Goal: Task Accomplishment & Management: Manage account settings

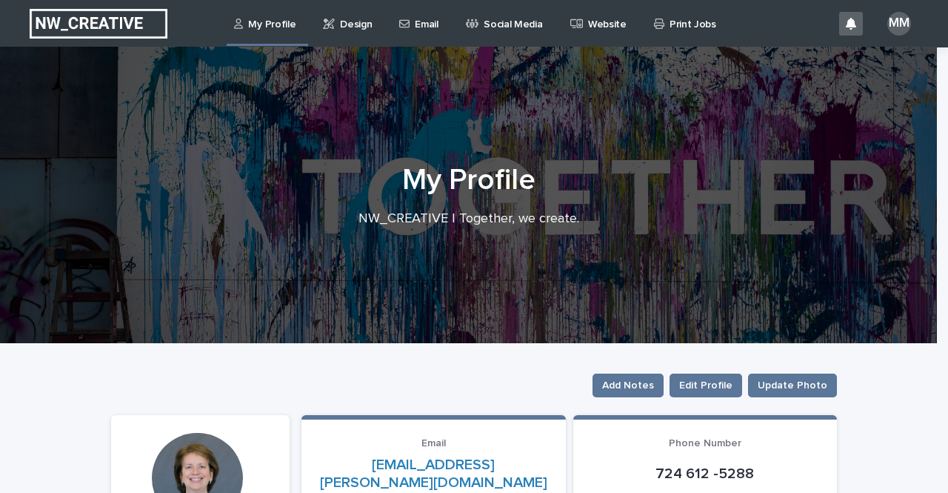
click at [344, 27] on p "Design" at bounding box center [356, 15] width 32 height 31
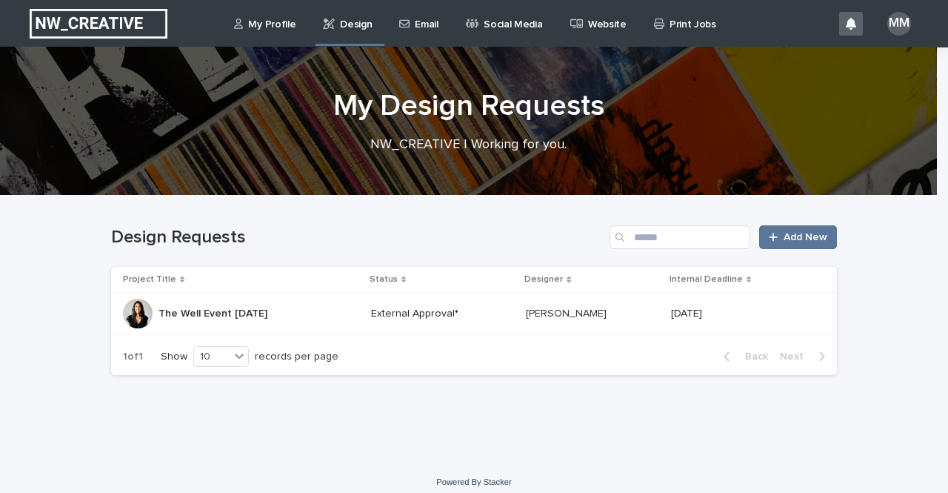
click at [207, 313] on p "The Well Event [DATE]" at bounding box center [215, 312] width 112 height 16
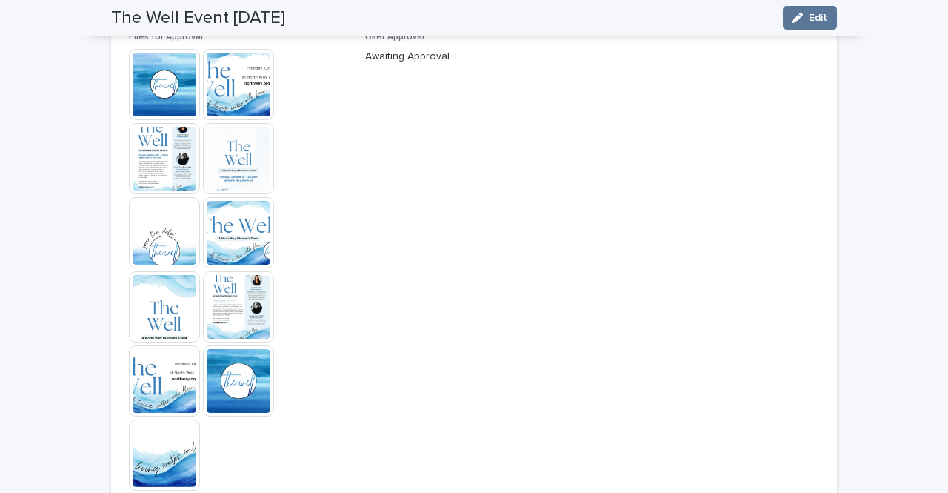
scroll to position [1521, 0]
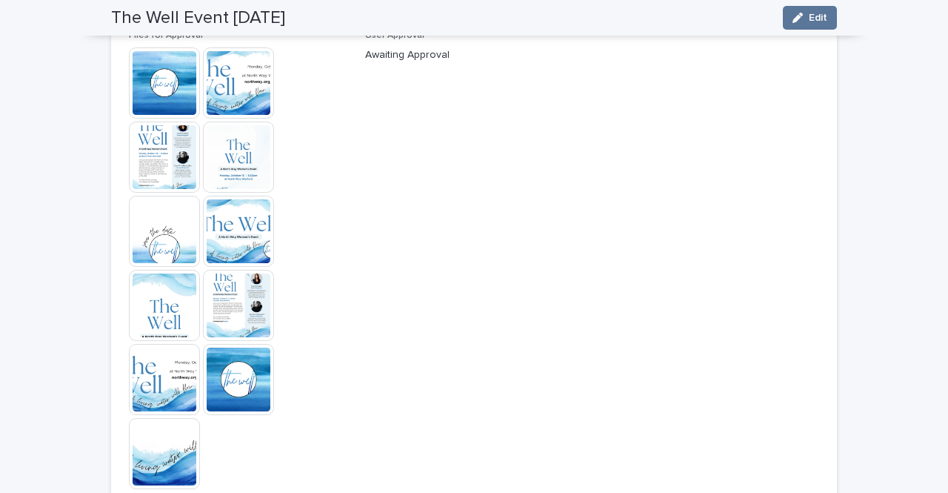
click at [160, 90] on img at bounding box center [164, 82] width 71 height 71
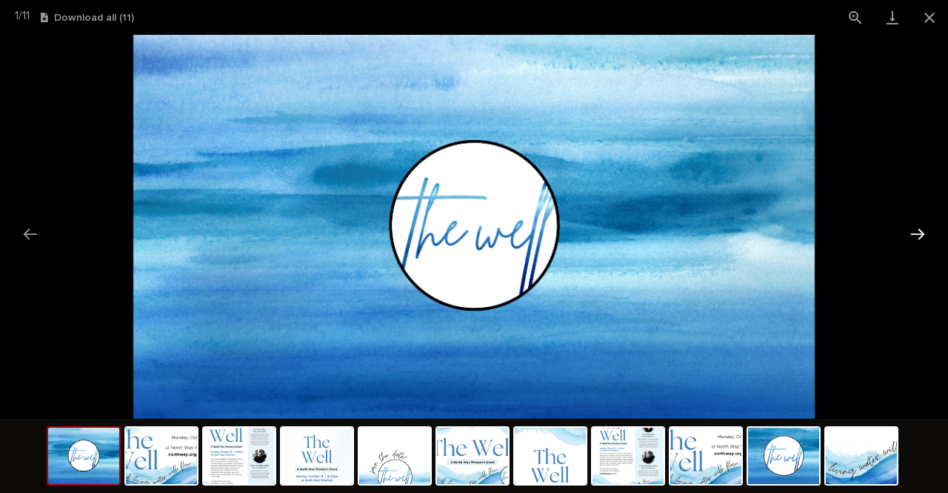
click at [914, 237] on button "Next slide" at bounding box center [917, 233] width 31 height 29
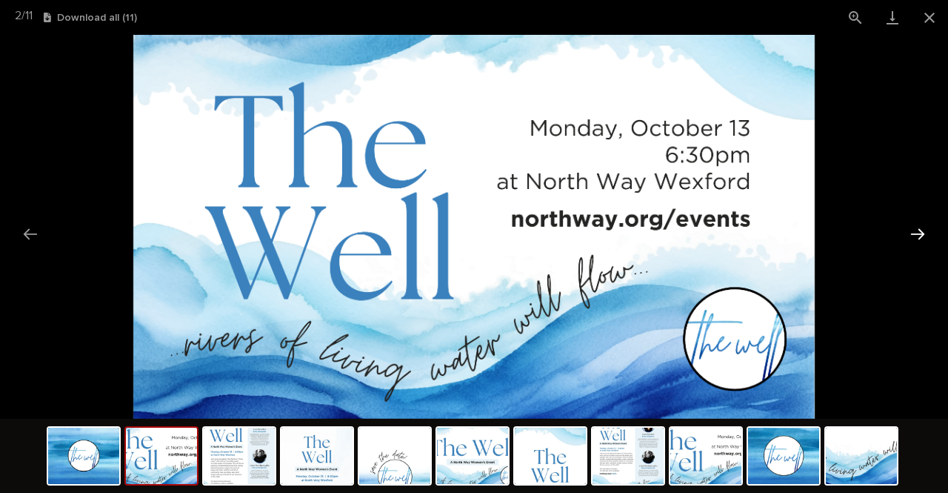
click at [914, 237] on button "Next slide" at bounding box center [917, 233] width 31 height 29
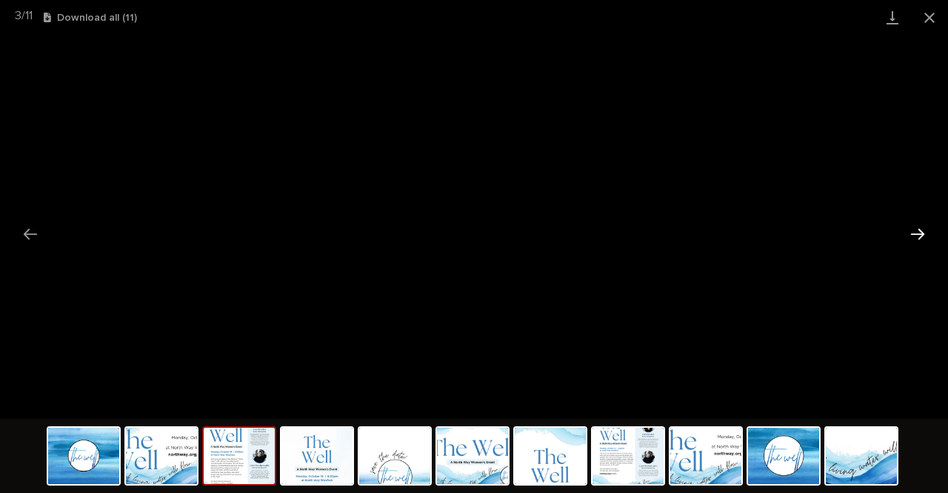
click at [919, 232] on button "Next slide" at bounding box center [917, 233] width 31 height 29
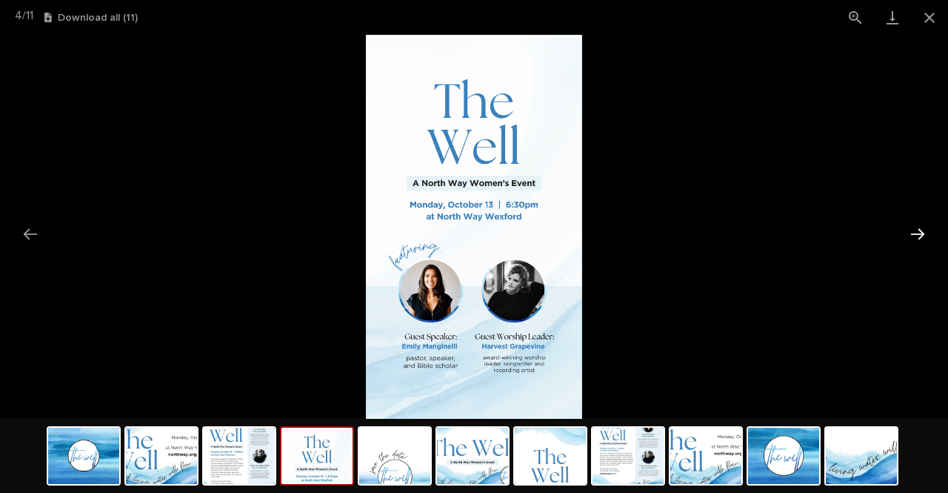
click at [915, 232] on button "Next slide" at bounding box center [917, 233] width 31 height 29
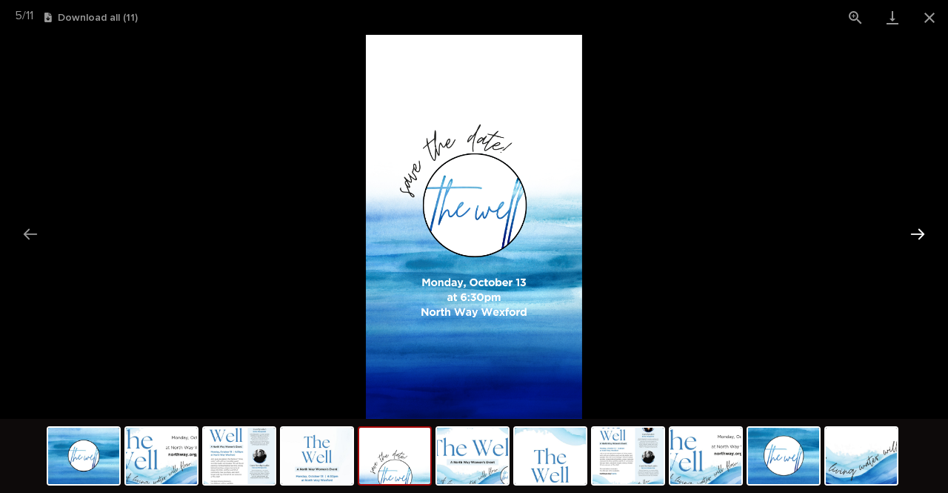
click at [915, 232] on button "Next slide" at bounding box center [917, 233] width 31 height 29
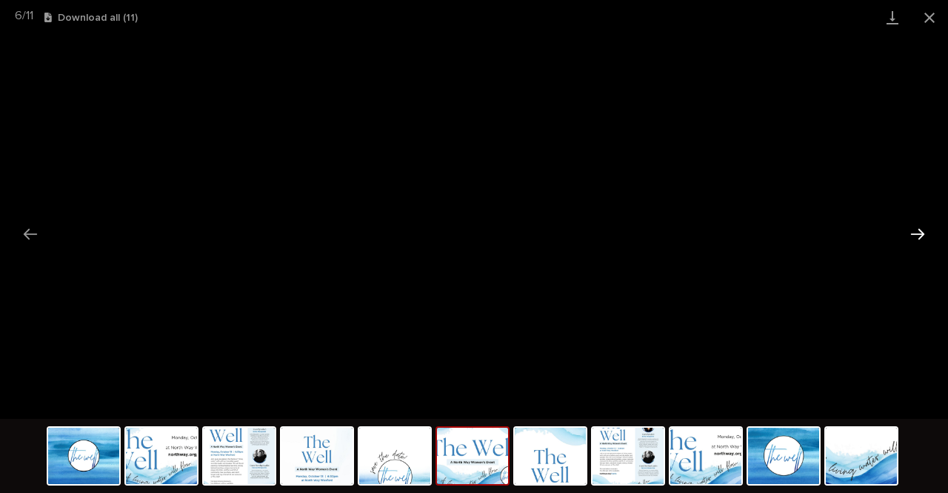
click at [921, 236] on button "Next slide" at bounding box center [917, 233] width 31 height 29
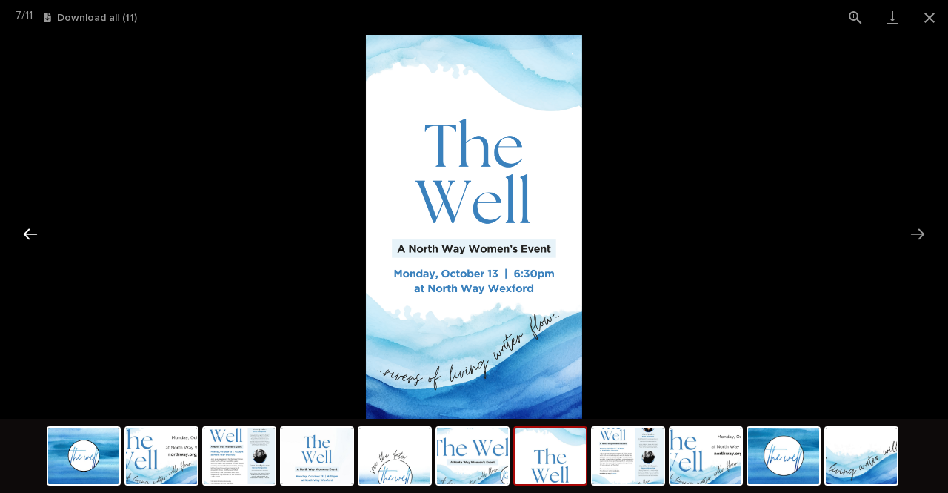
click at [36, 232] on button "Previous slide" at bounding box center [30, 233] width 31 height 29
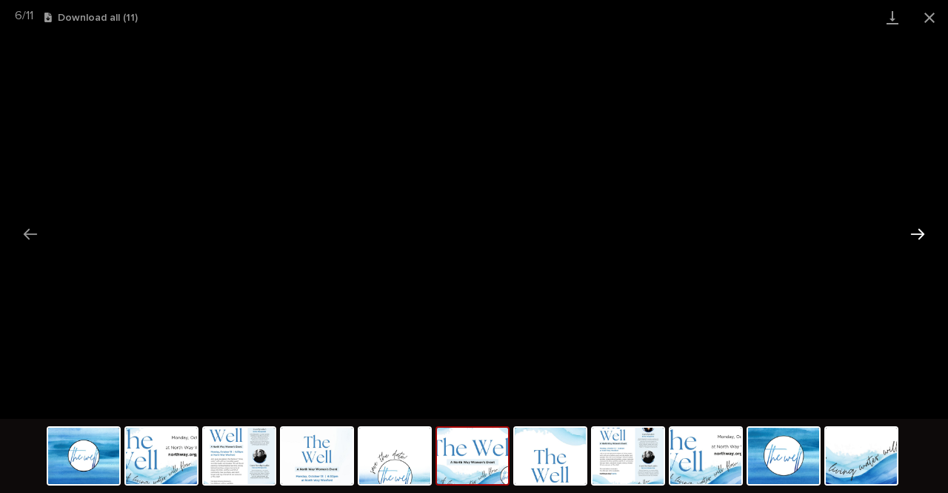
click at [921, 233] on button "Next slide" at bounding box center [917, 233] width 31 height 29
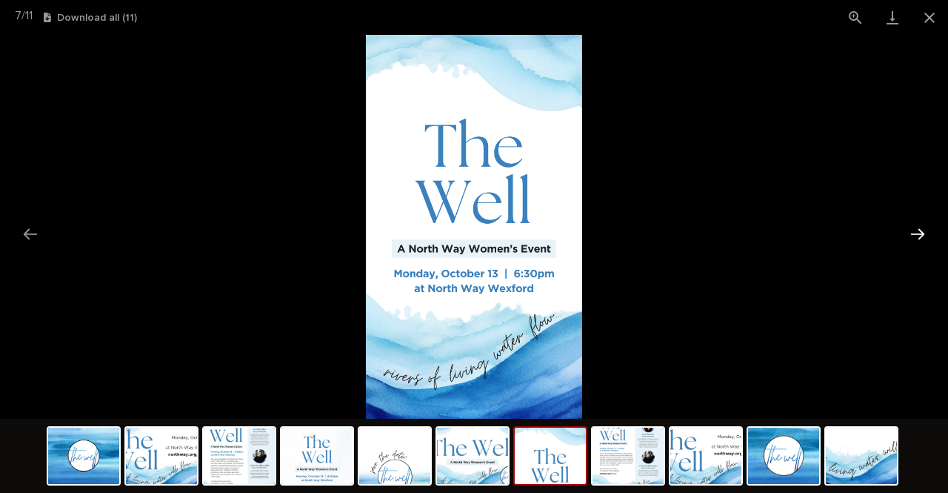
click at [921, 233] on button "Next slide" at bounding box center [917, 233] width 31 height 29
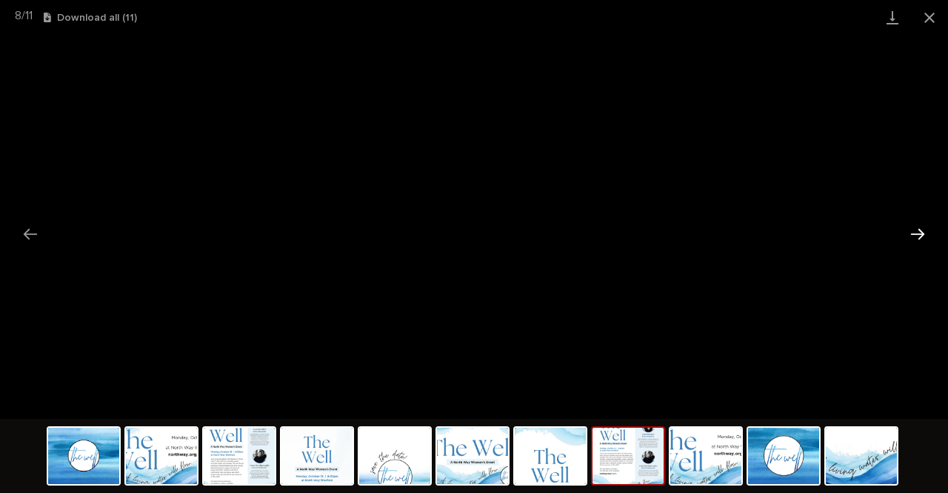
click at [921, 233] on button "Next slide" at bounding box center [917, 233] width 31 height 29
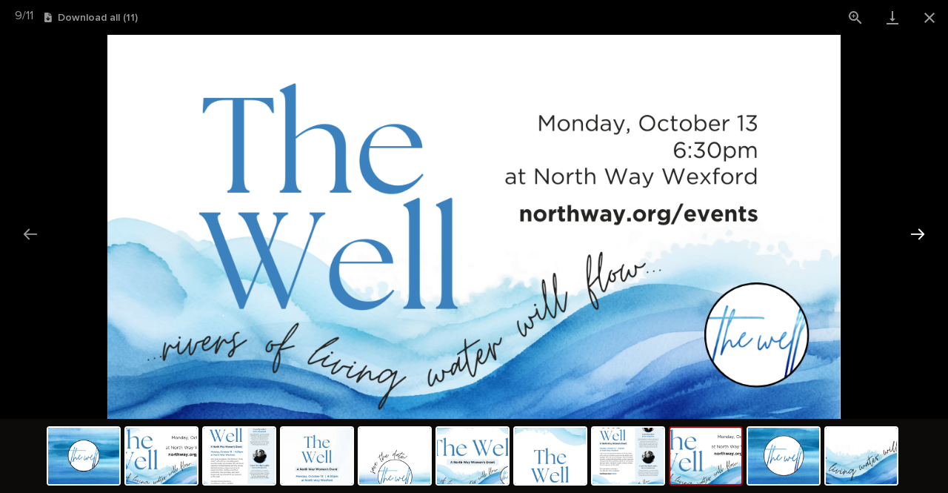
click at [921, 233] on button "Next slide" at bounding box center [917, 233] width 31 height 29
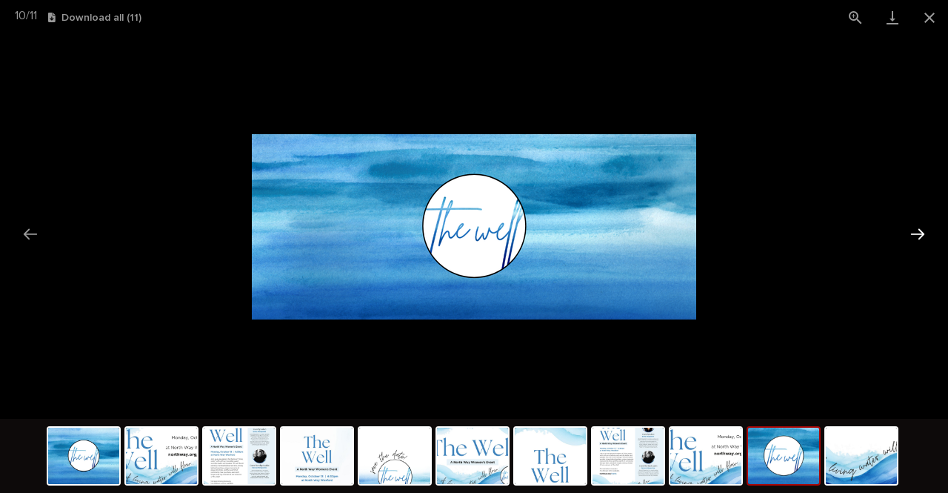
click at [921, 233] on button "Next slide" at bounding box center [917, 233] width 31 height 29
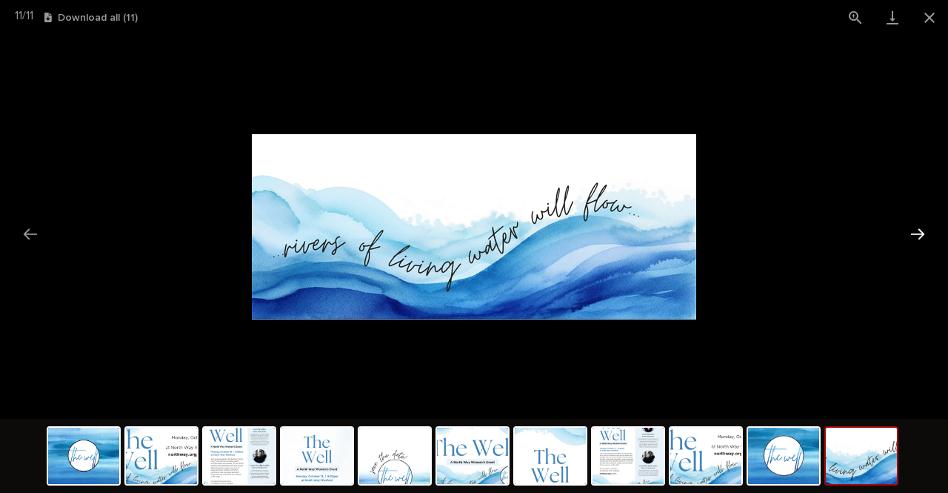
click at [921, 233] on button "Next slide" at bounding box center [917, 233] width 31 height 29
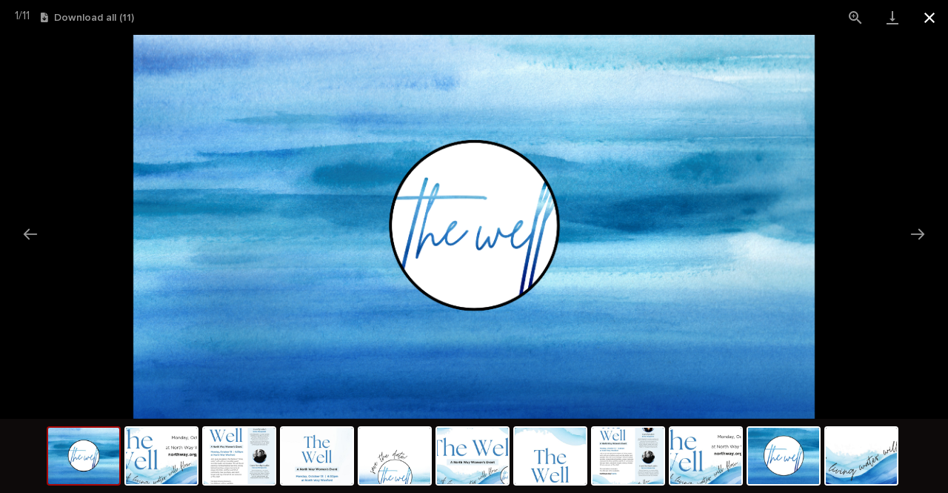
click at [923, 21] on button "Close gallery" at bounding box center [929, 17] width 37 height 35
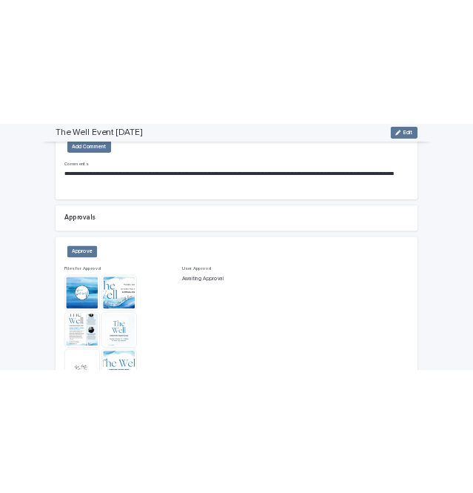
scroll to position [1262, 0]
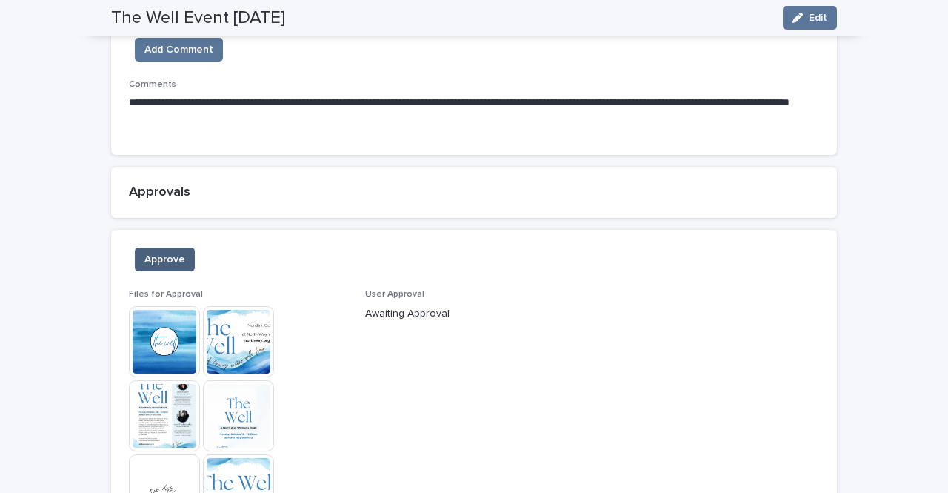
click at [170, 253] on span "Approve" at bounding box center [164, 259] width 41 height 15
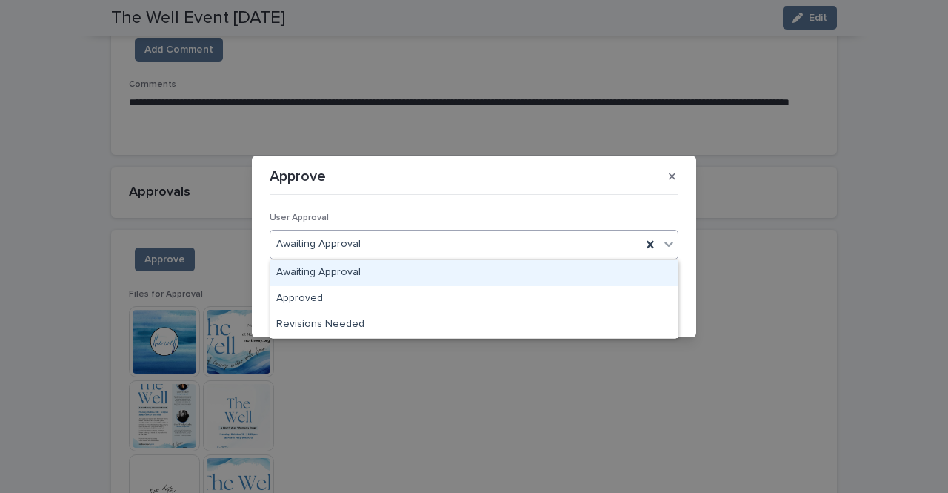
click at [665, 243] on icon at bounding box center [668, 243] width 9 height 5
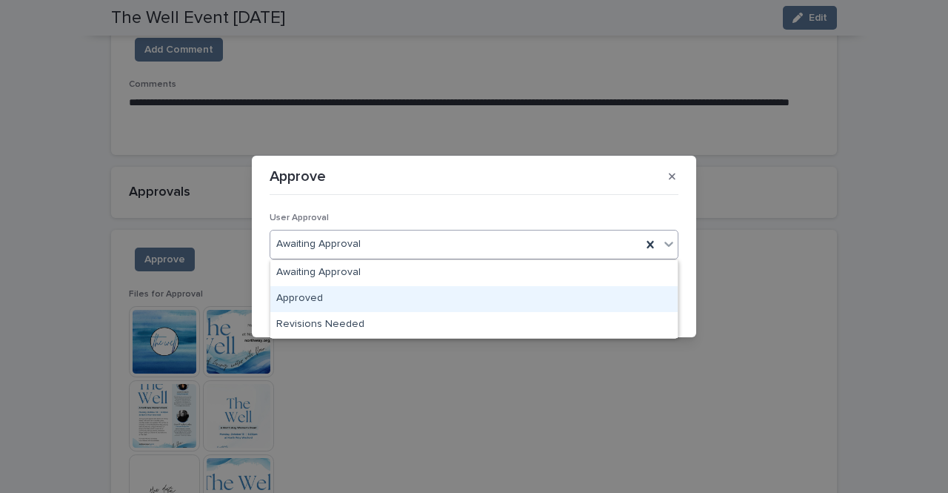
click at [375, 294] on div "Approved" at bounding box center [473, 299] width 407 height 26
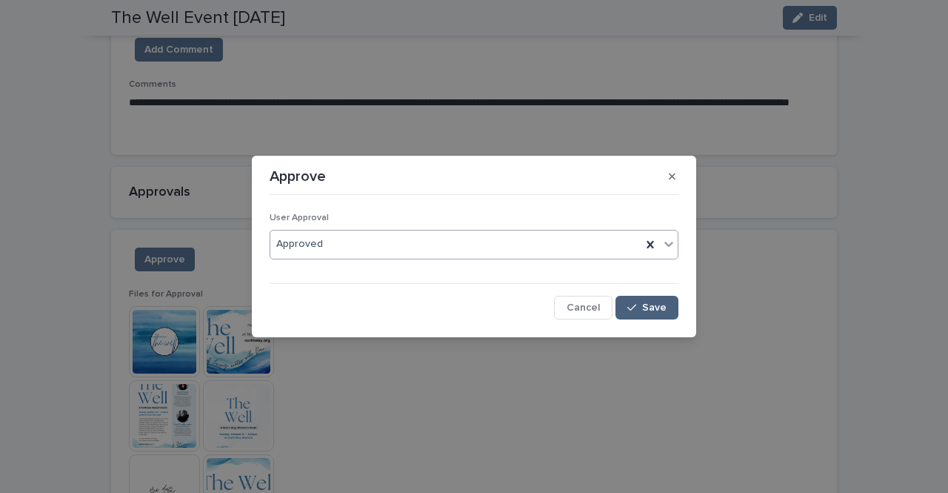
click at [657, 309] on span "Save" at bounding box center [654, 307] width 24 height 10
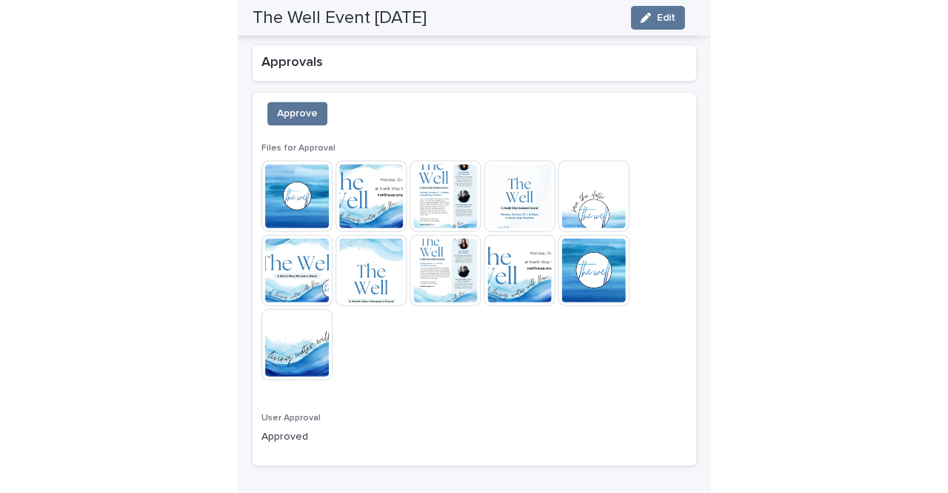
scroll to position [1567, 0]
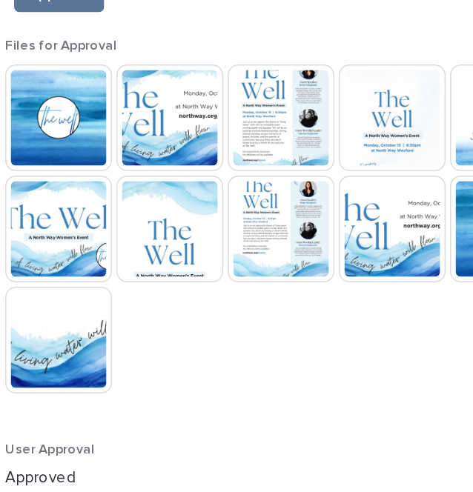
click at [80, 216] on img at bounding box center [59, 194] width 71 height 71
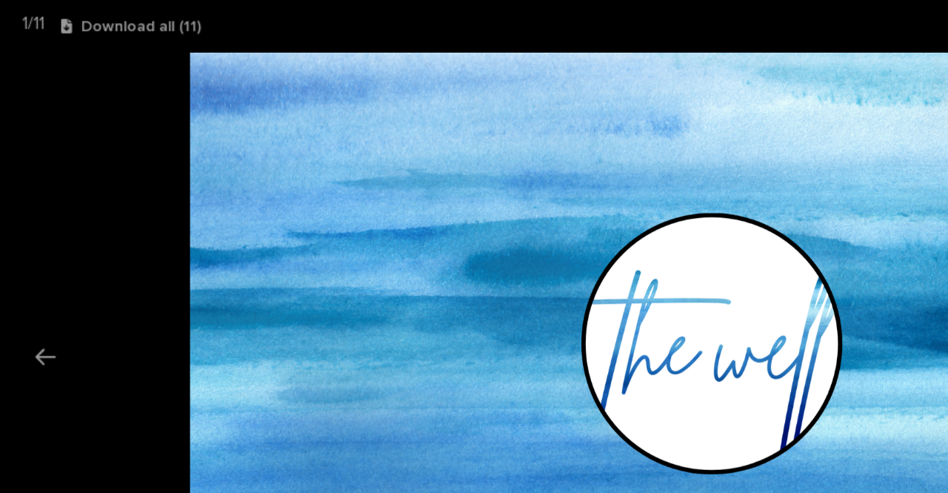
scroll to position [0, 0]
click at [30, 236] on button "Previous slide" at bounding box center [30, 237] width 31 height 29
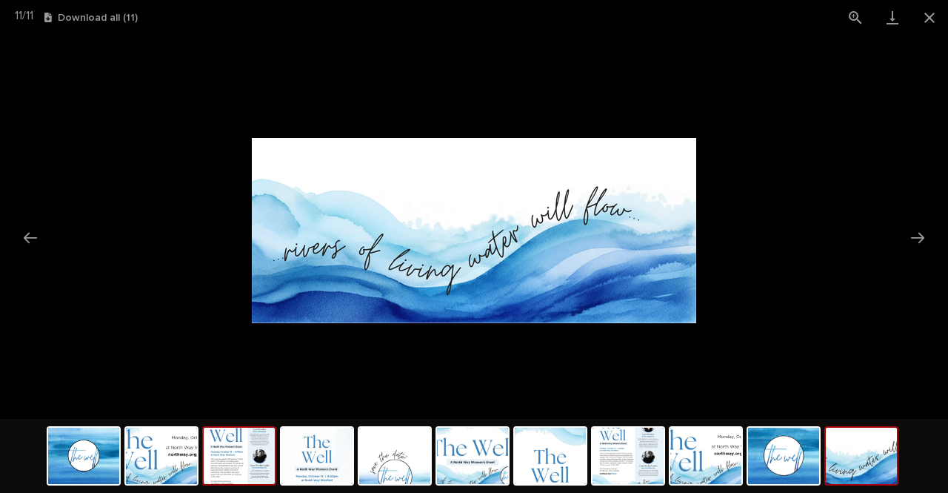
click at [233, 459] on img at bounding box center [239, 455] width 71 height 56
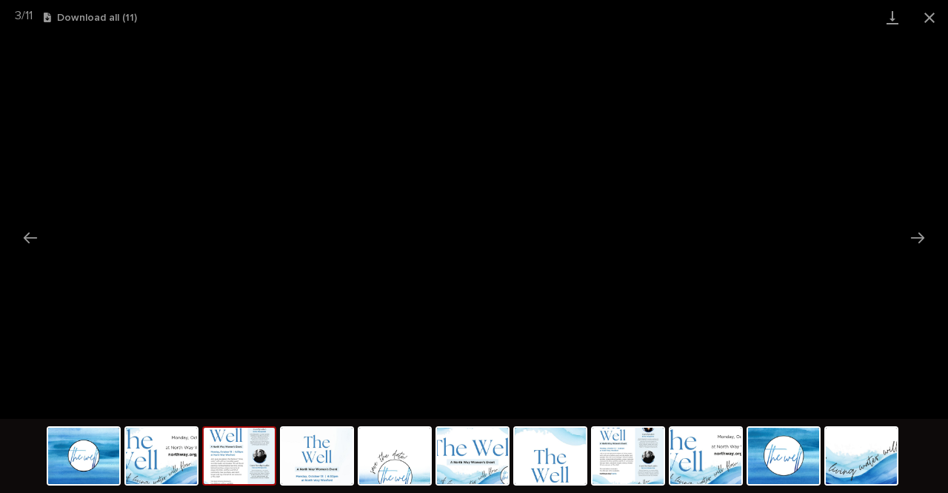
click at [233, 459] on img at bounding box center [239, 455] width 71 height 56
click at [312, 471] on img at bounding box center [316, 455] width 71 height 56
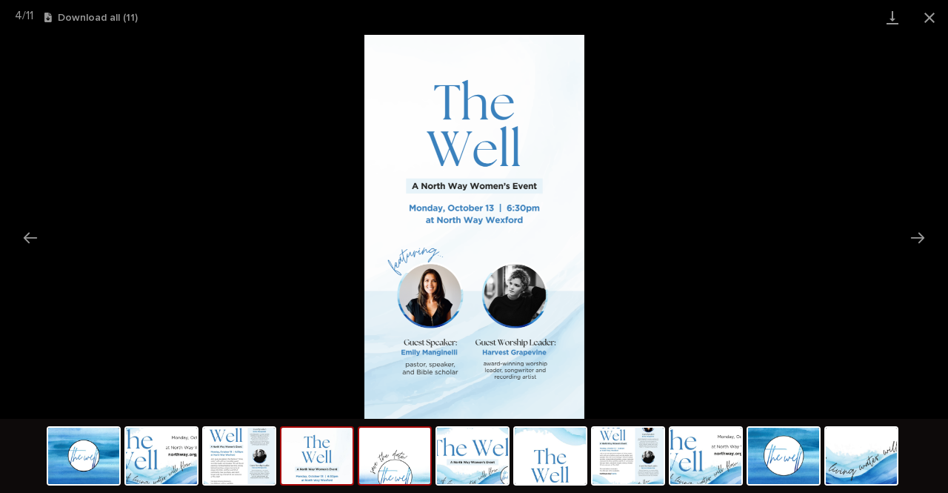
click at [396, 464] on img at bounding box center [394, 455] width 71 height 56
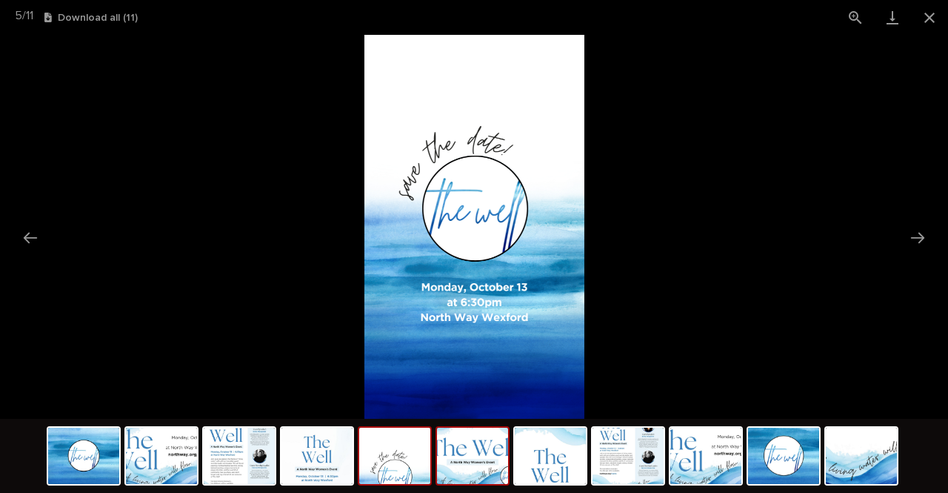
click at [480, 469] on img at bounding box center [472, 455] width 71 height 56
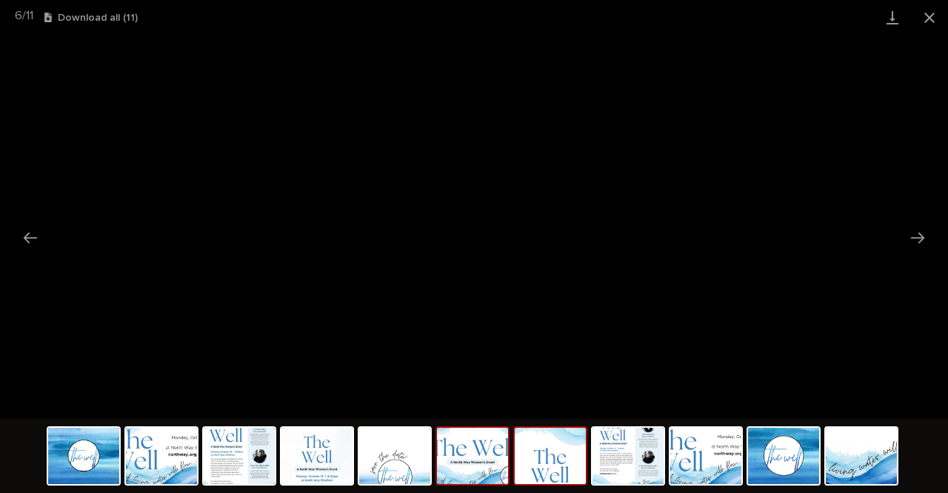
click at [548, 464] on img at bounding box center [550, 455] width 71 height 56
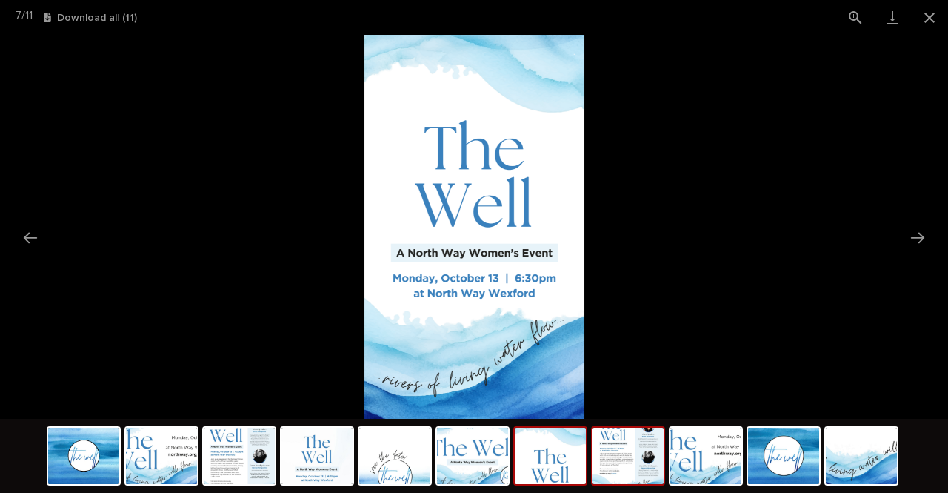
click at [627, 481] on img at bounding box center [628, 455] width 71 height 56
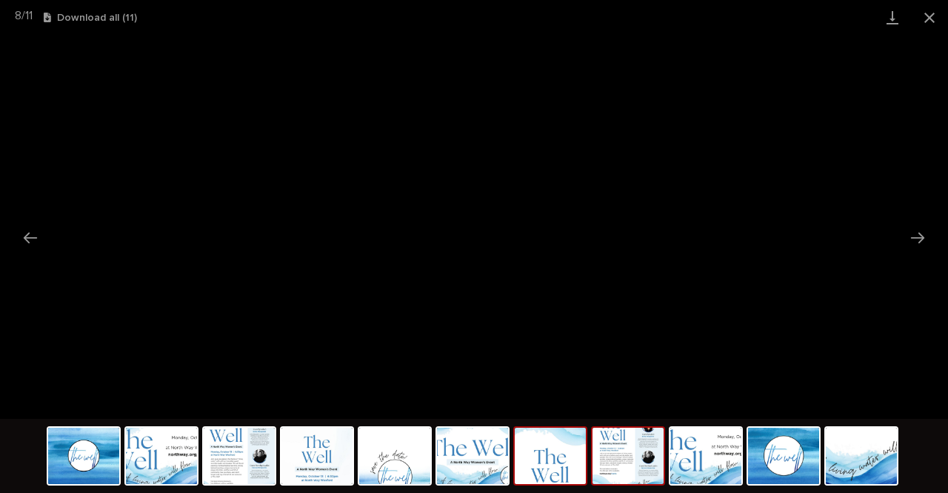
click at [556, 477] on img at bounding box center [550, 455] width 71 height 56
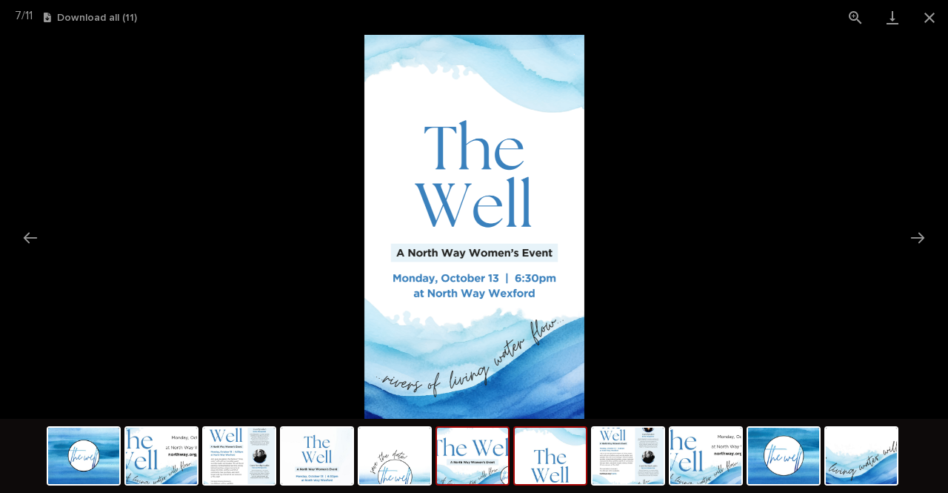
click at [493, 471] on img at bounding box center [472, 455] width 71 height 56
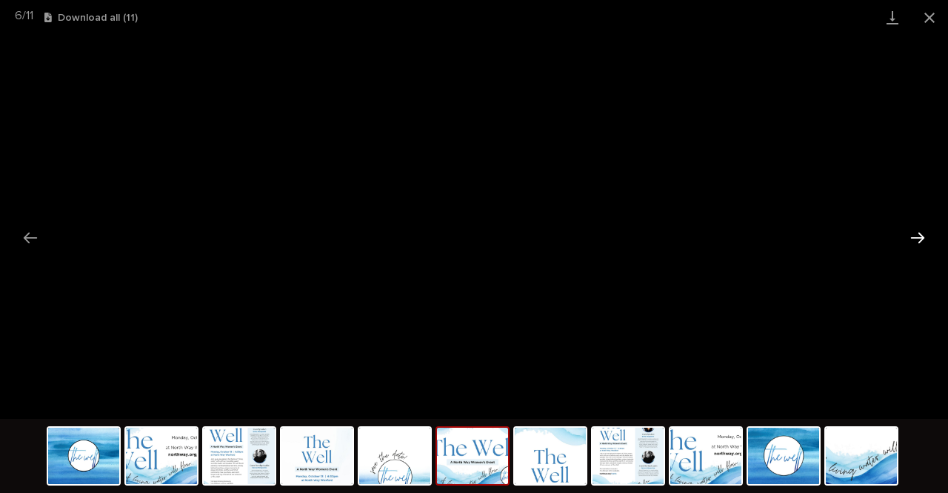
click at [908, 239] on button "Next slide" at bounding box center [917, 237] width 31 height 29
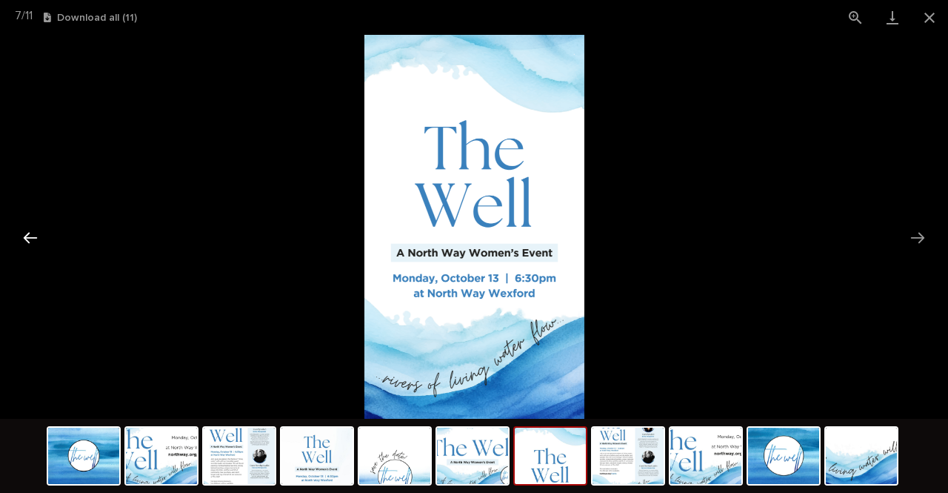
click at [33, 240] on button "Previous slide" at bounding box center [30, 237] width 31 height 29
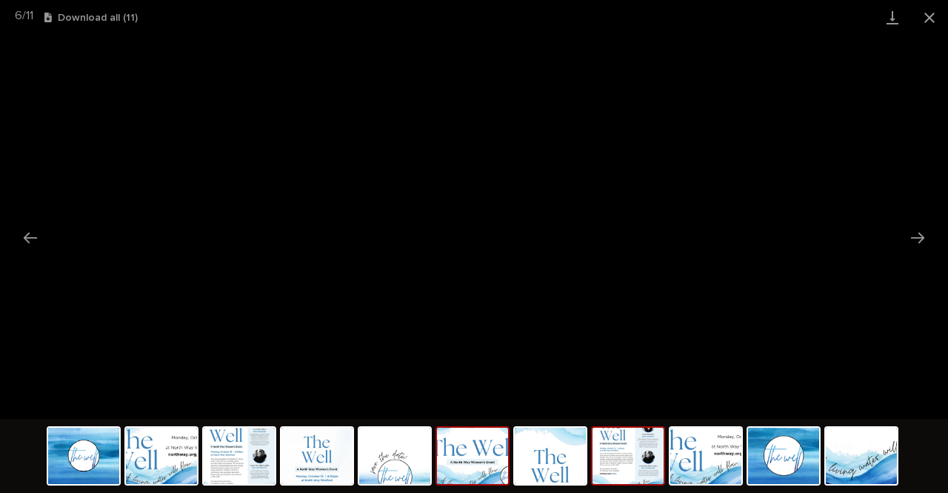
click at [622, 475] on img at bounding box center [628, 455] width 71 height 56
click at [633, 468] on img at bounding box center [628, 455] width 71 height 56
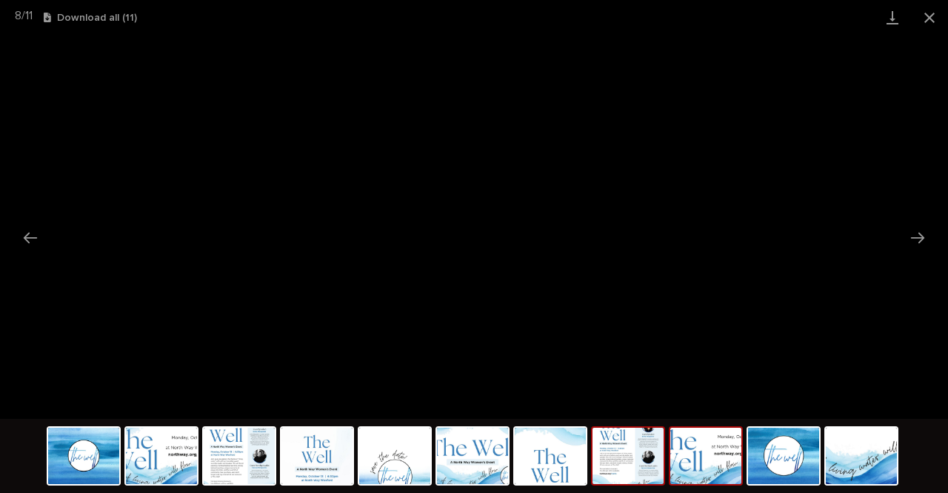
click at [704, 472] on img at bounding box center [705, 455] width 71 height 56
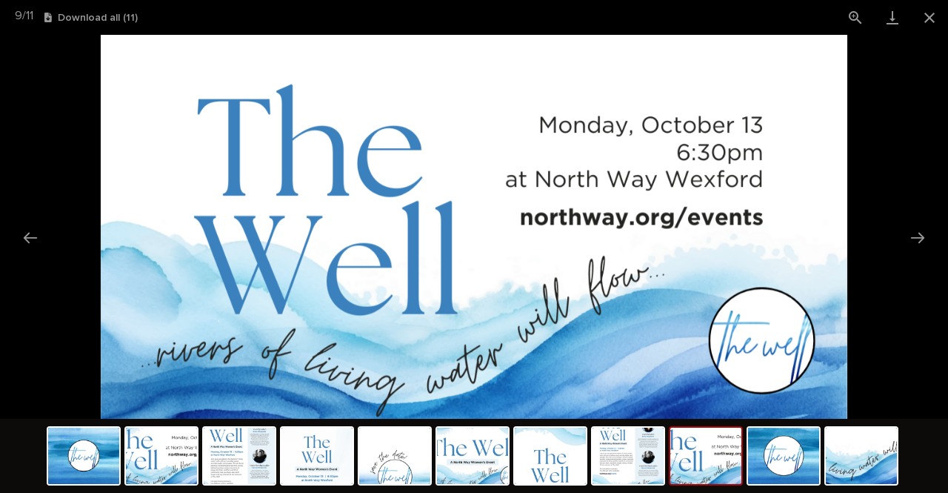
click at [704, 466] on img at bounding box center [705, 455] width 71 height 56
click at [850, 469] on img at bounding box center [861, 455] width 71 height 56
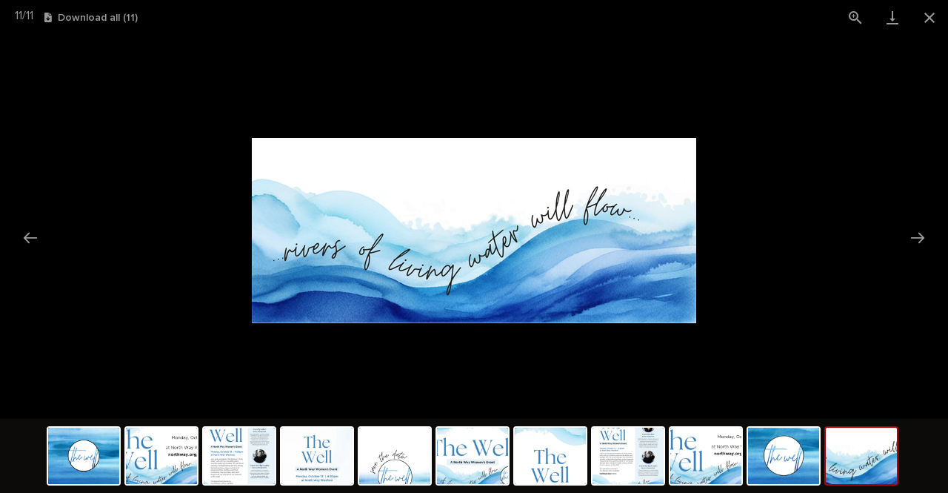
click at [852, 466] on img at bounding box center [861, 455] width 71 height 56
click at [153, 473] on img at bounding box center [161, 455] width 71 height 56
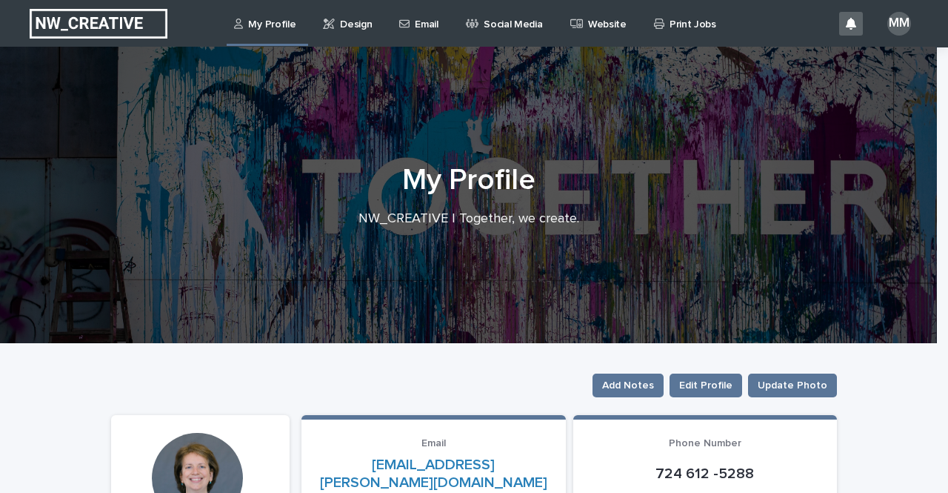
click at [355, 21] on p "Design" at bounding box center [356, 15] width 32 height 31
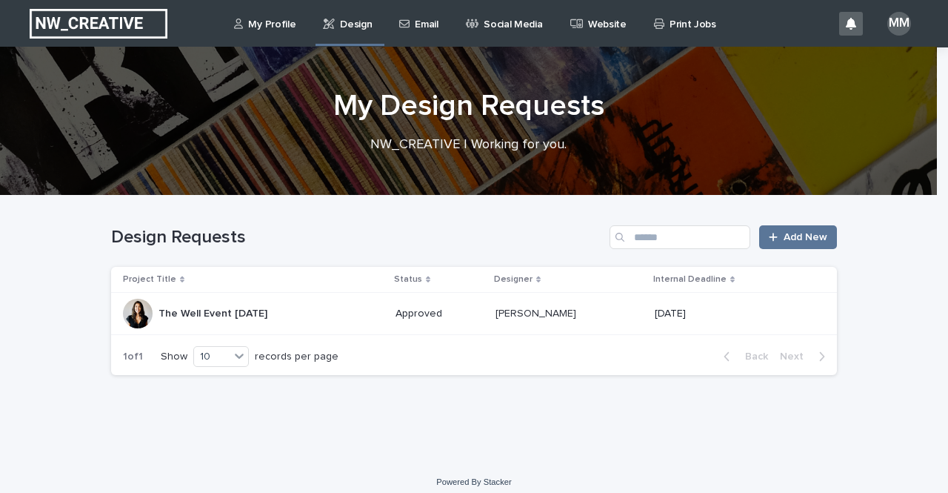
scroll to position [10, 0]
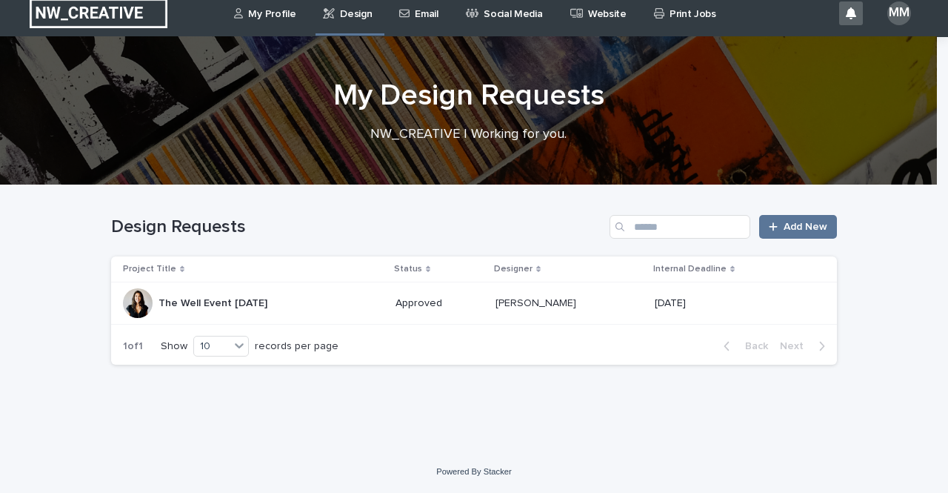
click at [270, 300] on p "The Well Event [DATE]" at bounding box center [215, 302] width 112 height 16
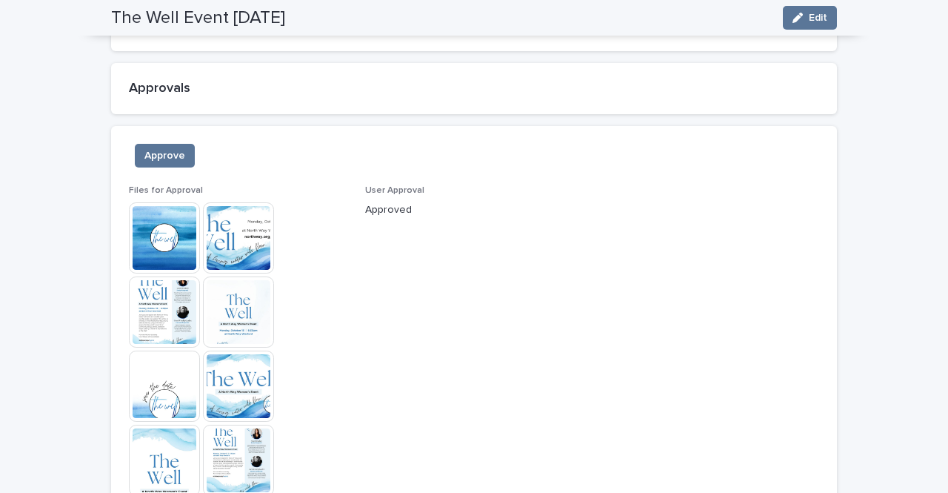
scroll to position [1367, 0]
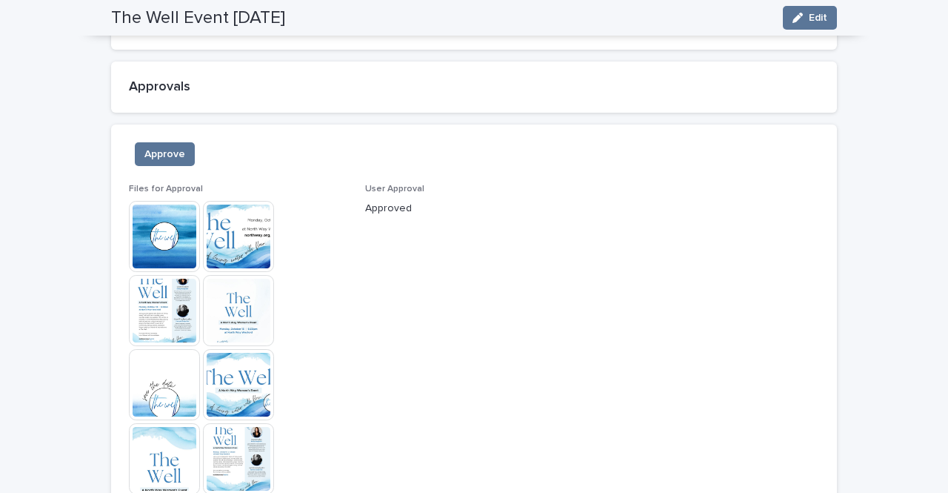
click at [244, 243] on img at bounding box center [238, 236] width 71 height 71
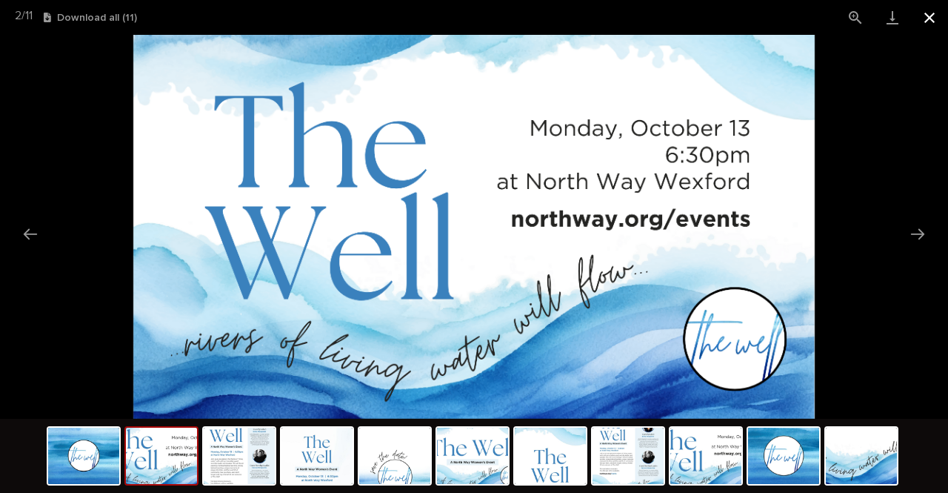
click at [919, 21] on button "Close gallery" at bounding box center [929, 17] width 37 height 35
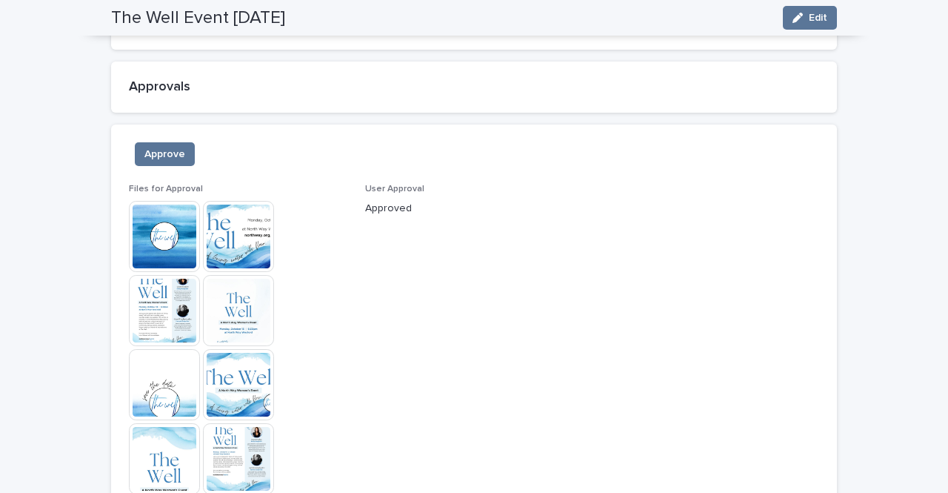
click at [169, 308] on img at bounding box center [164, 310] width 71 height 71
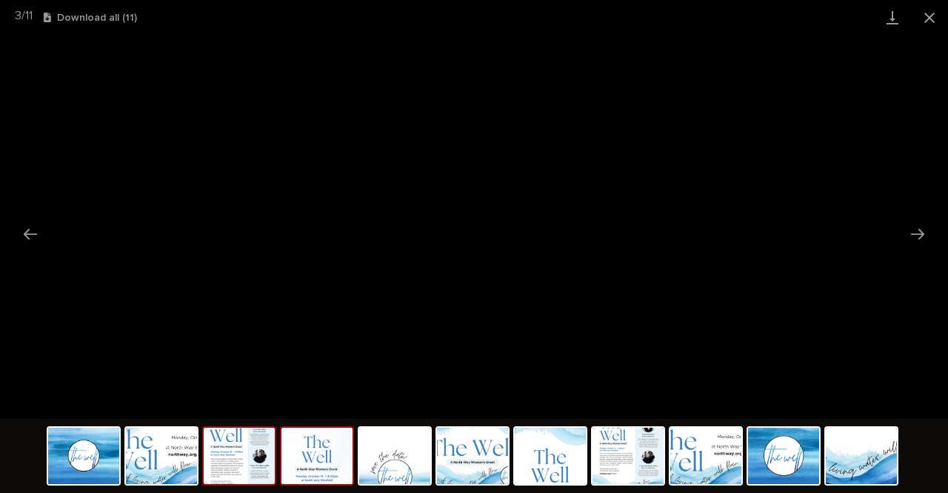
click at [323, 472] on img at bounding box center [316, 455] width 71 height 56
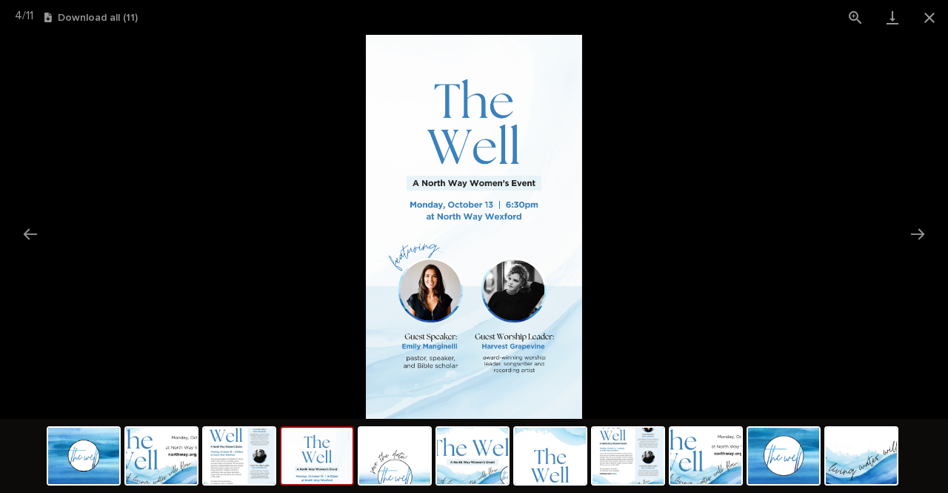
drag, startPoint x: 323, startPoint y: 472, endPoint x: 316, endPoint y: 484, distance: 14.0
click at [455, 264] on img at bounding box center [474, 227] width 216 height 384
click at [253, 477] on img at bounding box center [239, 455] width 71 height 56
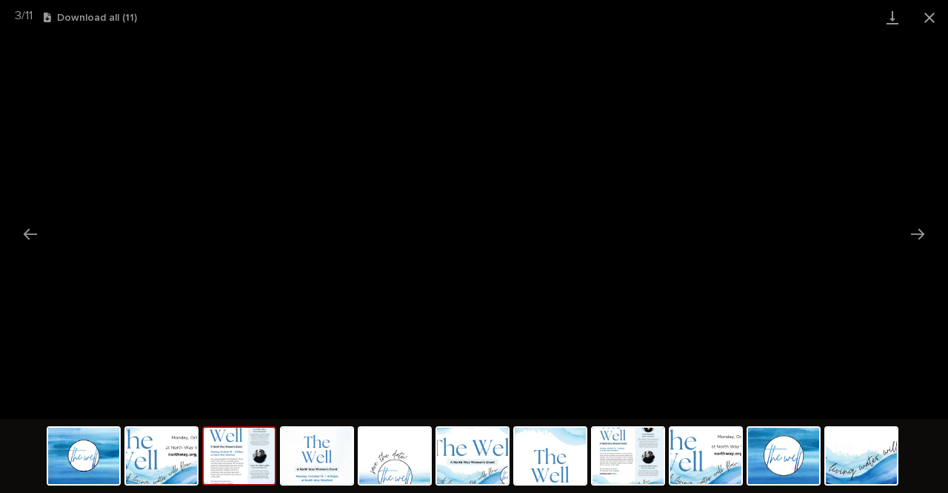
click at [227, 447] on img at bounding box center [239, 455] width 71 height 56
click at [235, 473] on img at bounding box center [239, 455] width 71 height 56
